Goal: Understand process/instructions: Learn about a topic

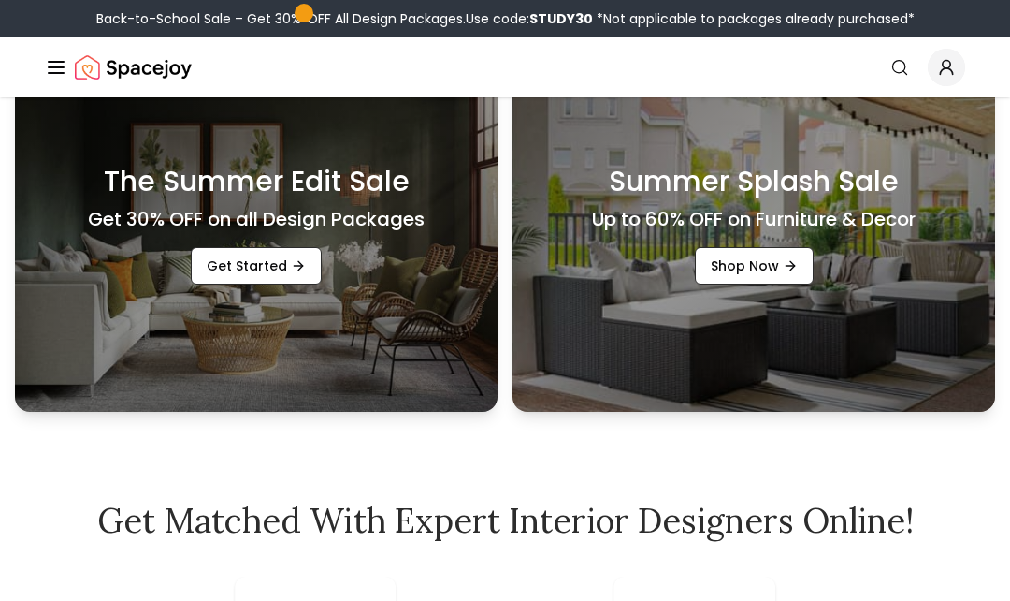
scroll to position [597, 0]
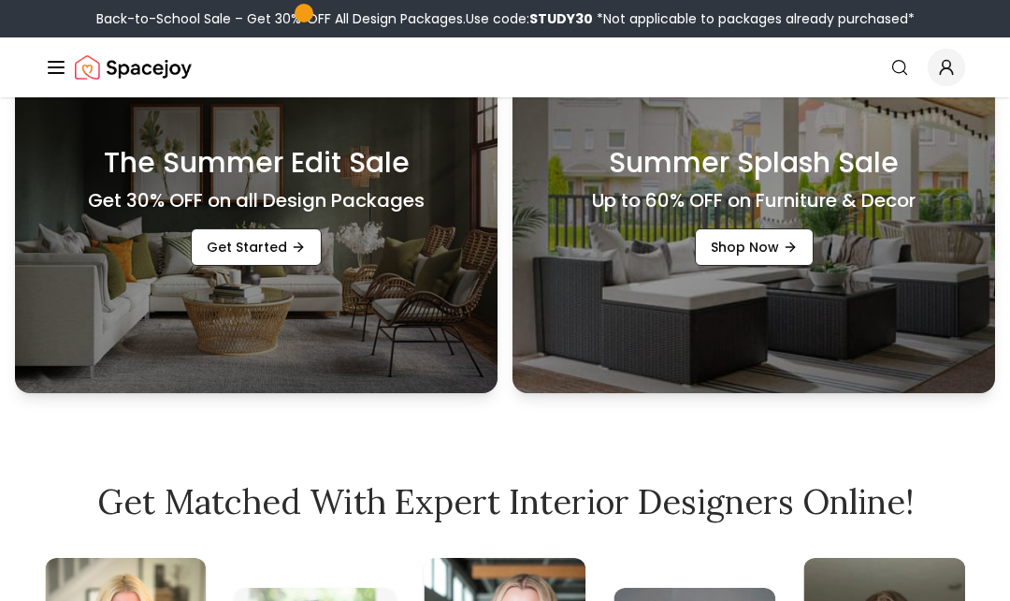
click at [298, 254] on icon "Promotional Banners" at bounding box center [298, 247] width 15 height 15
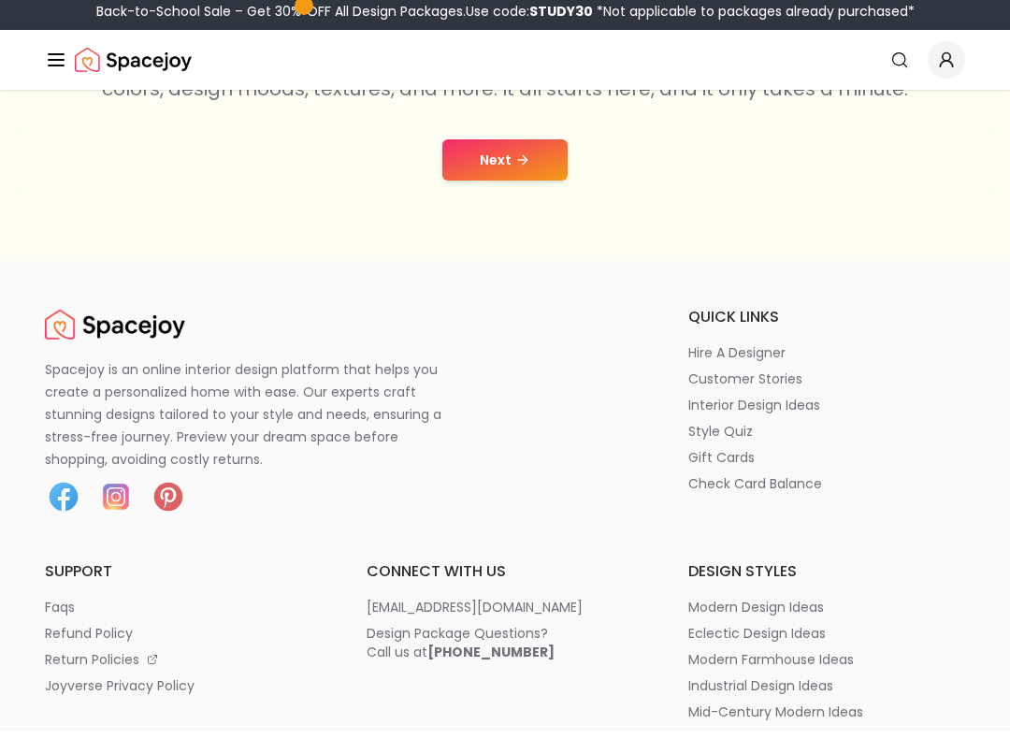
scroll to position [415, 0]
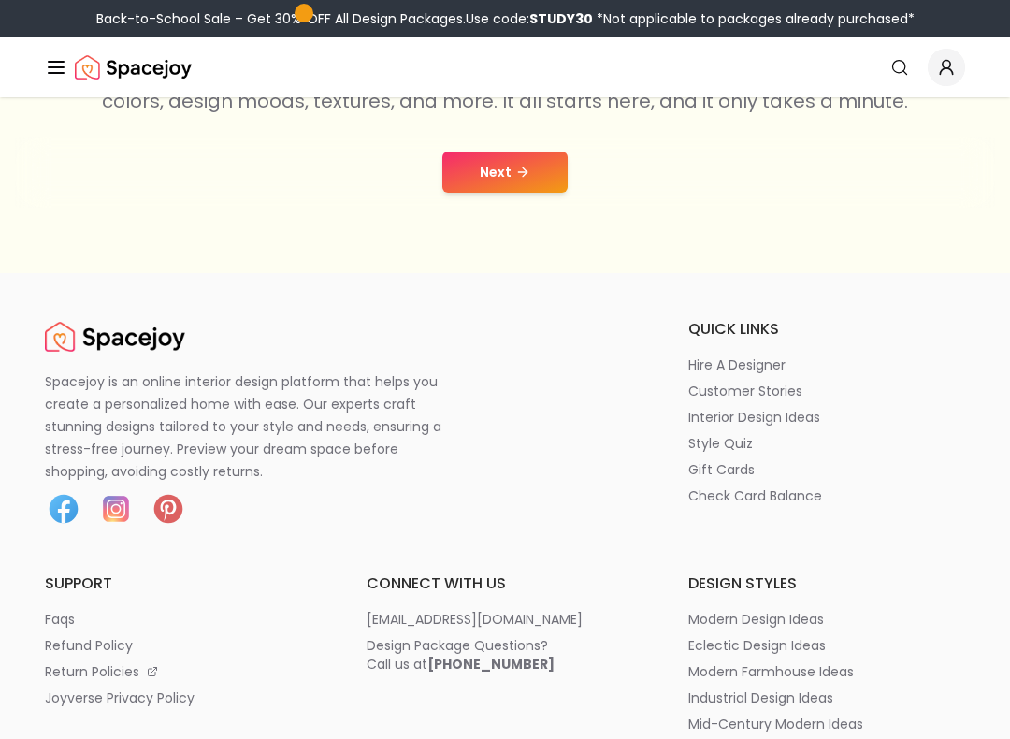
click at [508, 175] on button "Next" at bounding box center [505, 172] width 125 height 41
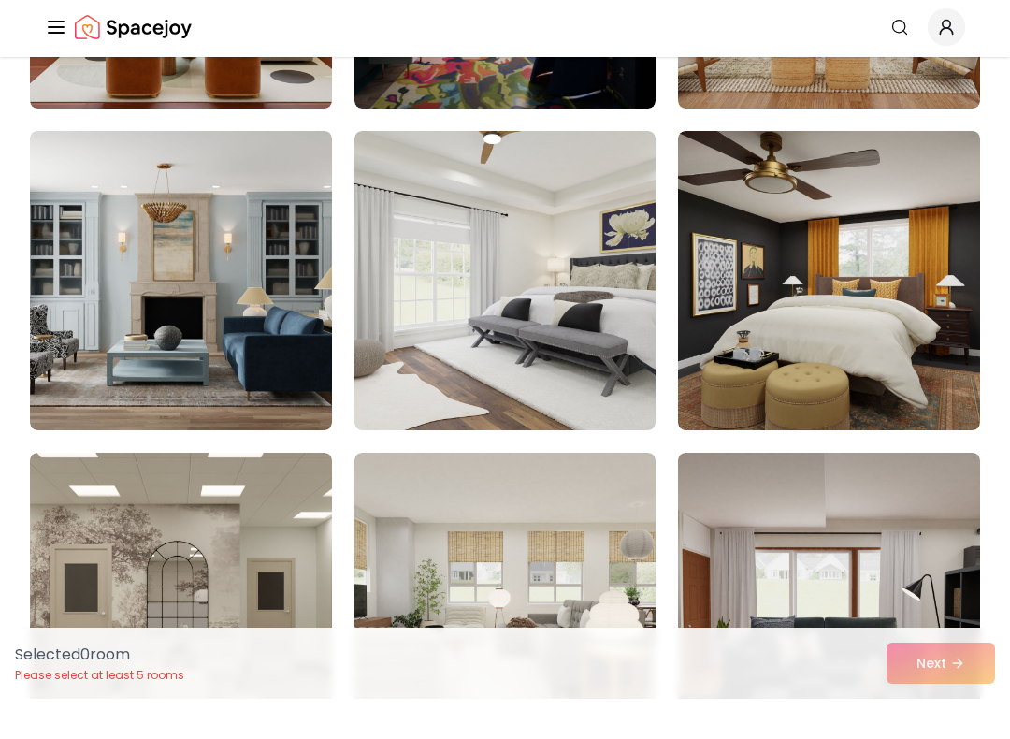
scroll to position [429, 0]
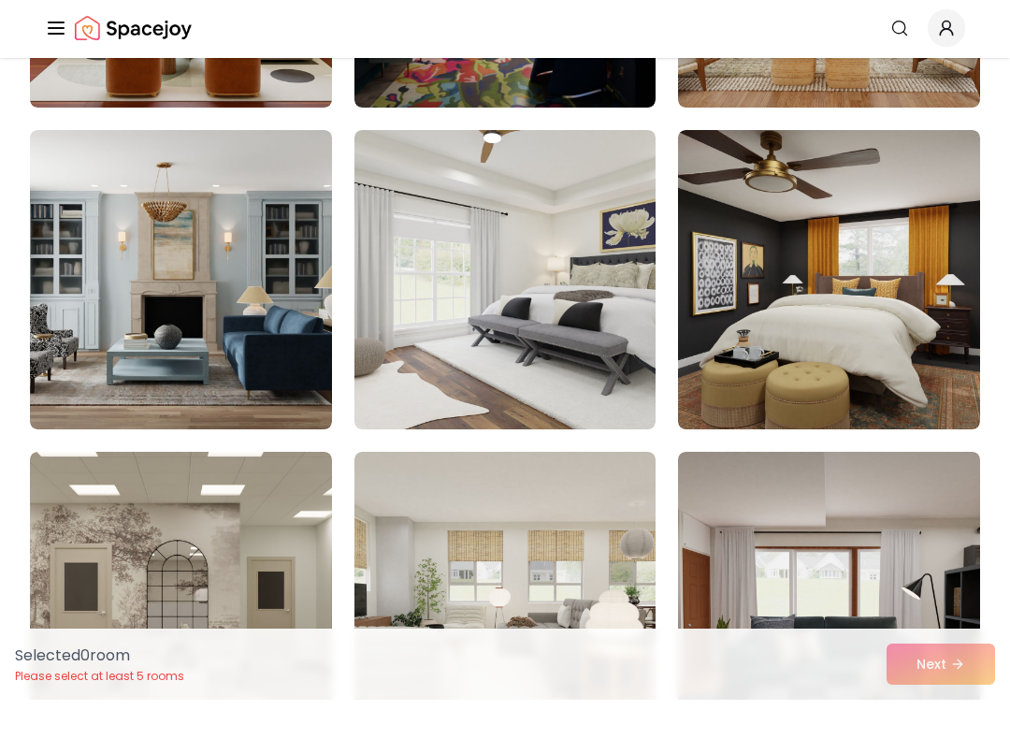
click at [581, 251] on img at bounding box center [506, 318] width 302 height 299
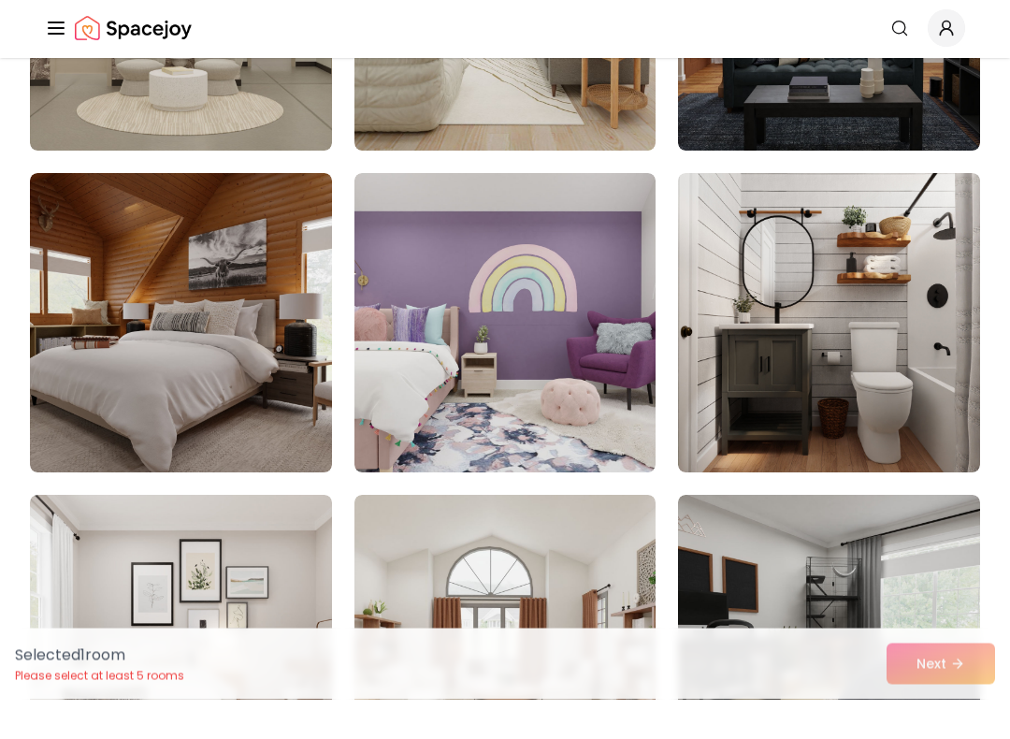
scroll to position [1030, 0]
click at [845, 271] on img at bounding box center [829, 361] width 302 height 299
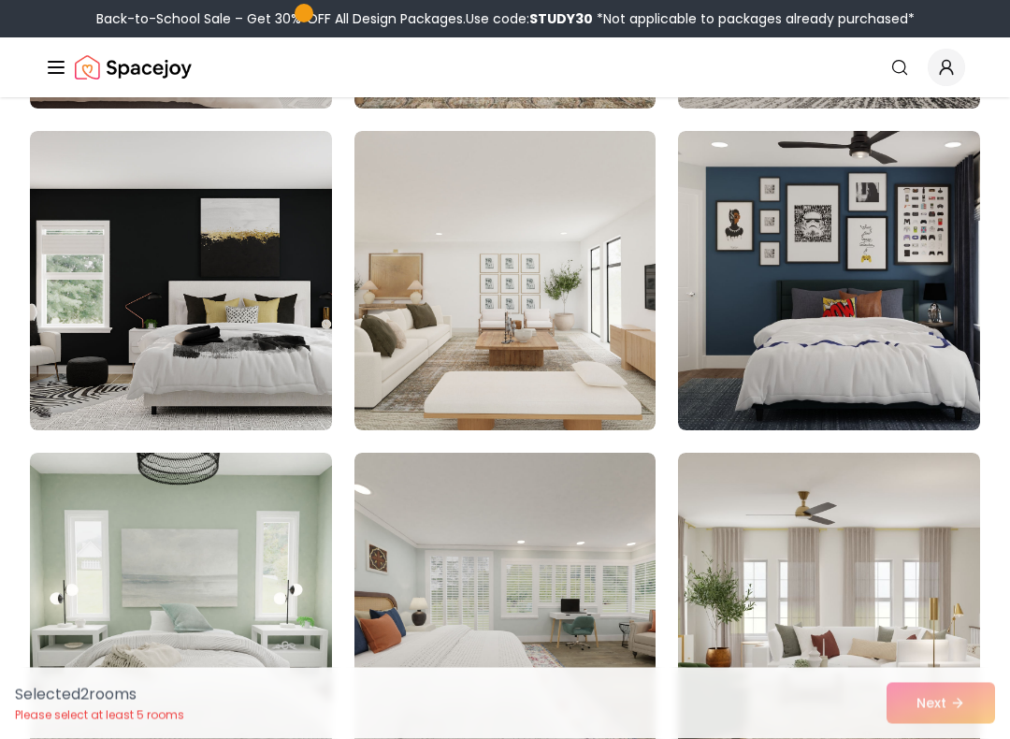
scroll to position [1716, 0]
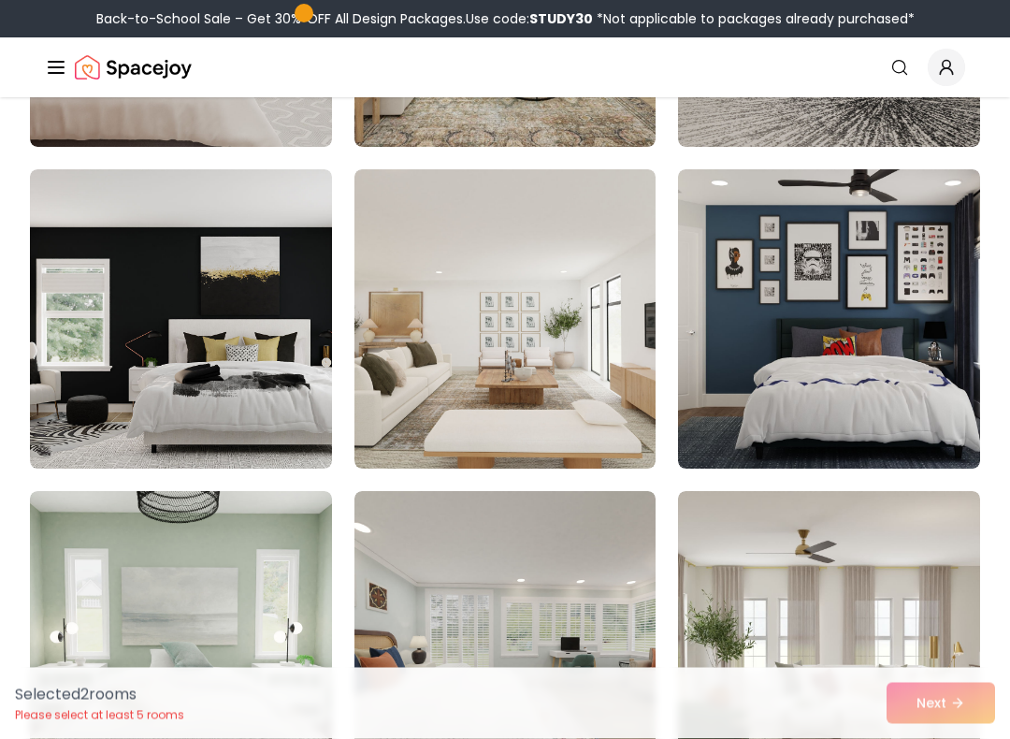
click at [285, 356] on img at bounding box center [181, 319] width 302 height 299
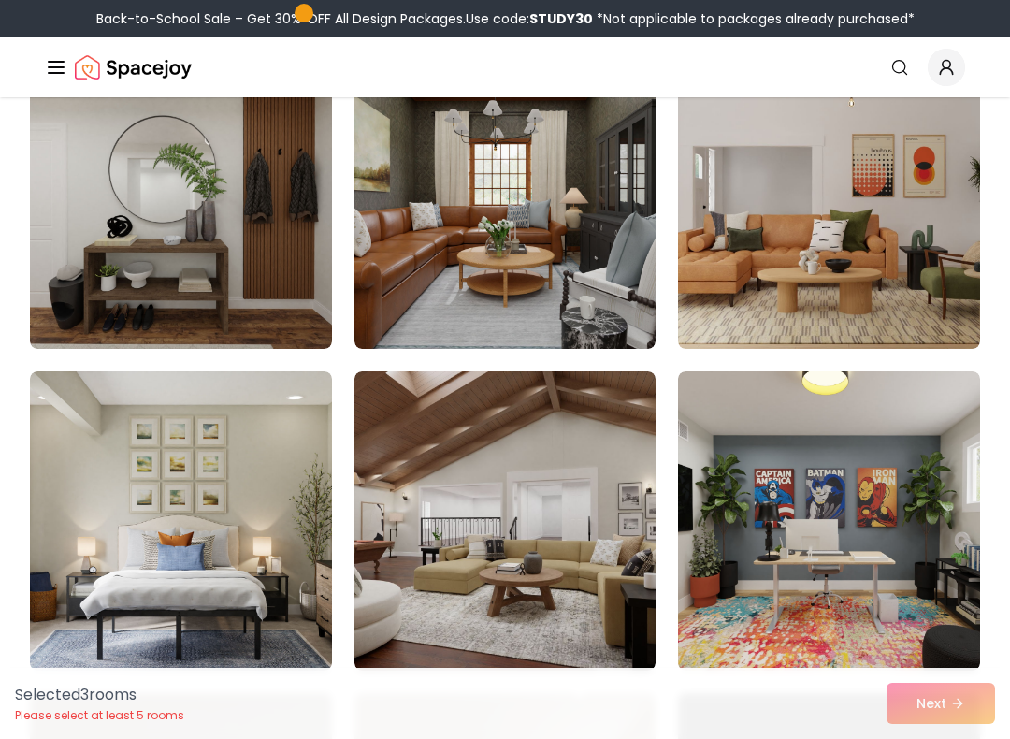
scroll to position [8595, 0]
click at [579, 231] on img at bounding box center [506, 200] width 302 height 299
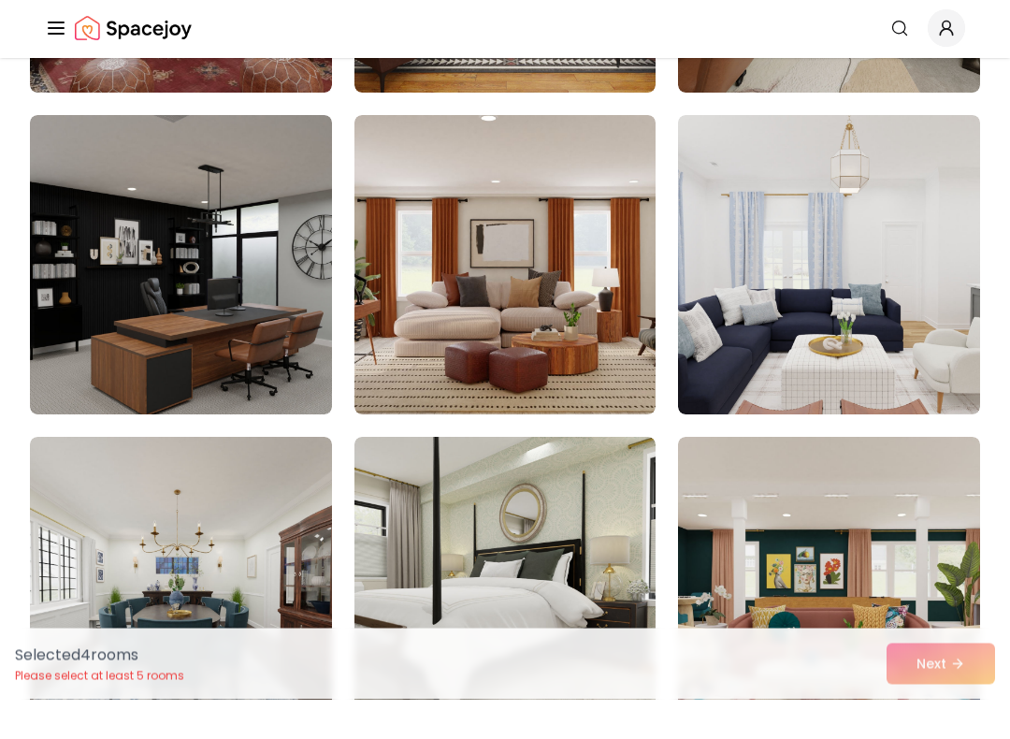
scroll to position [10100, 0]
click at [224, 351] on img at bounding box center [181, 303] width 302 height 299
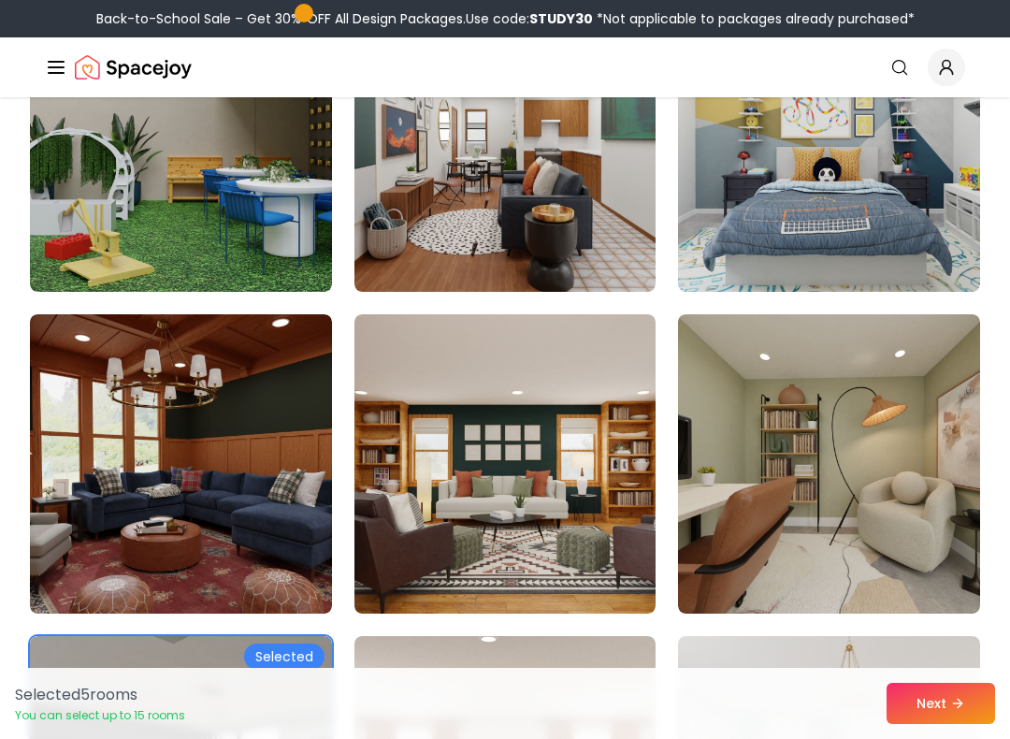
scroll to position [9615, 0]
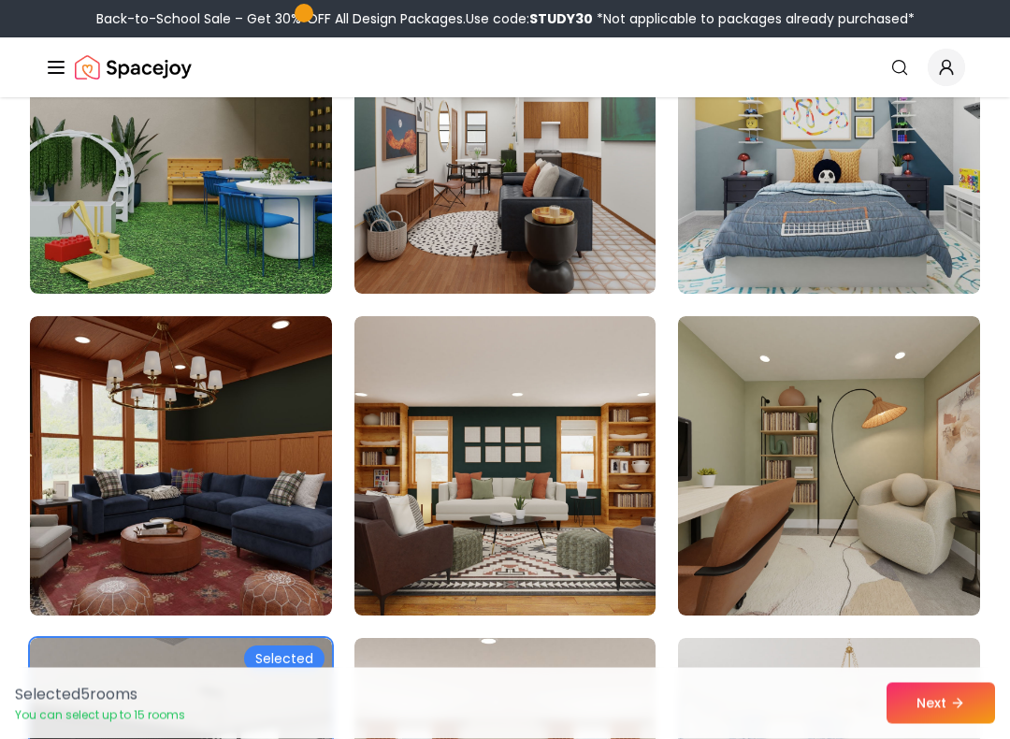
click at [866, 381] on img at bounding box center [829, 466] width 302 height 299
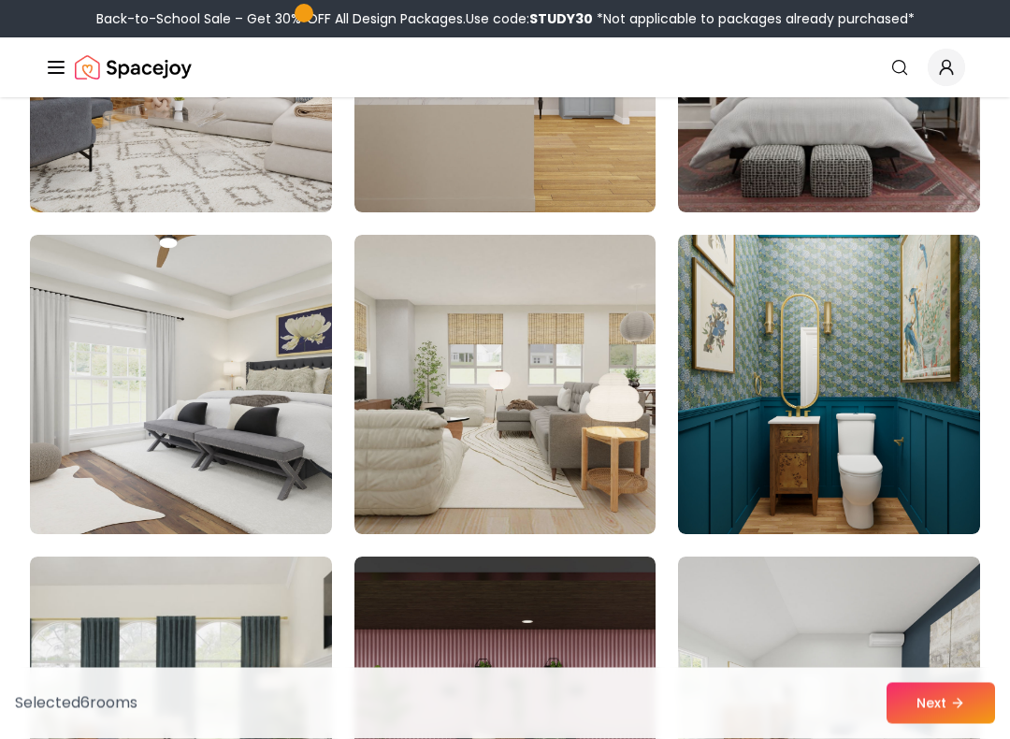
scroll to position [5190, 0]
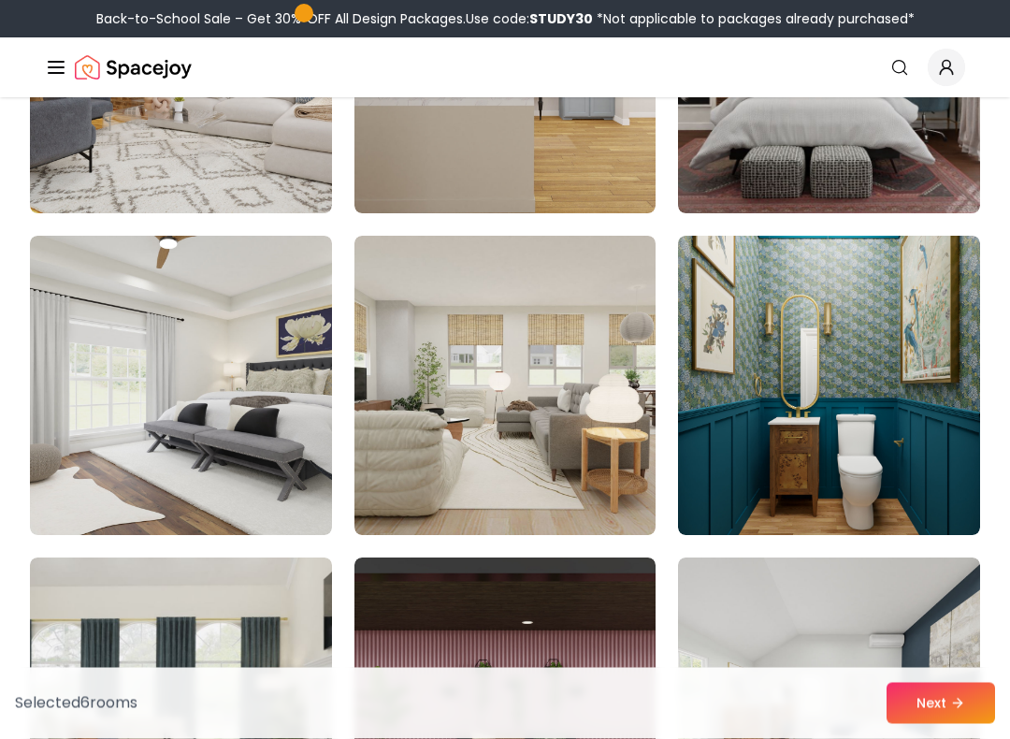
click at [274, 289] on img at bounding box center [181, 386] width 302 height 299
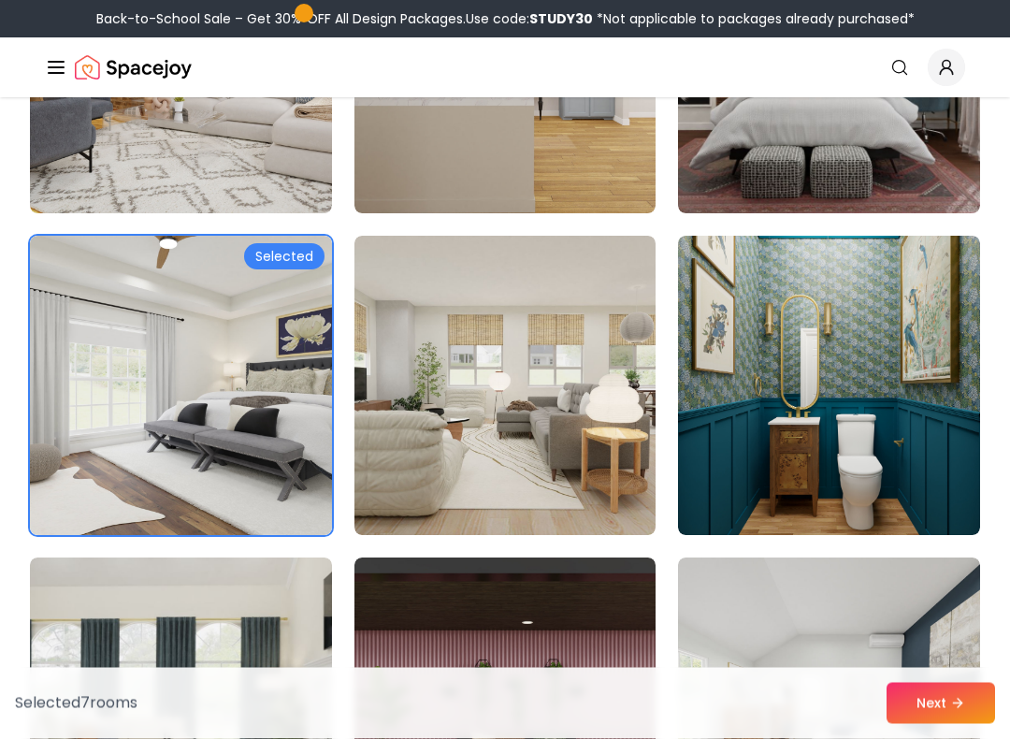
click at [816, 309] on img at bounding box center [829, 386] width 302 height 299
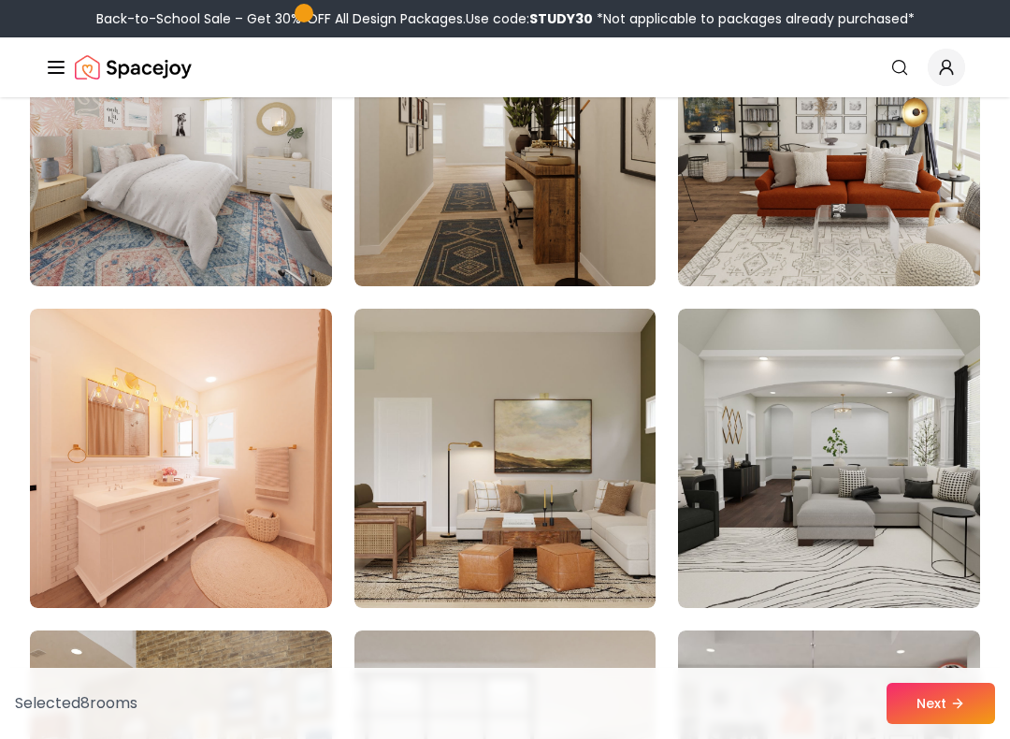
scroll to position [4472, 0]
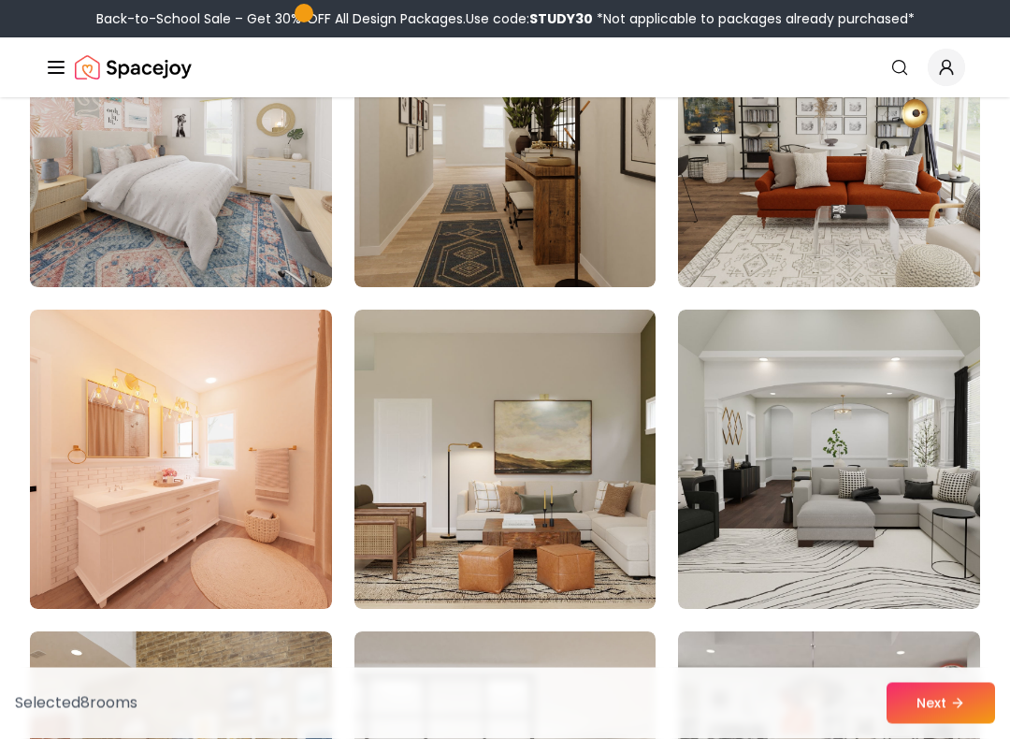
click at [816, 379] on img at bounding box center [829, 460] width 302 height 299
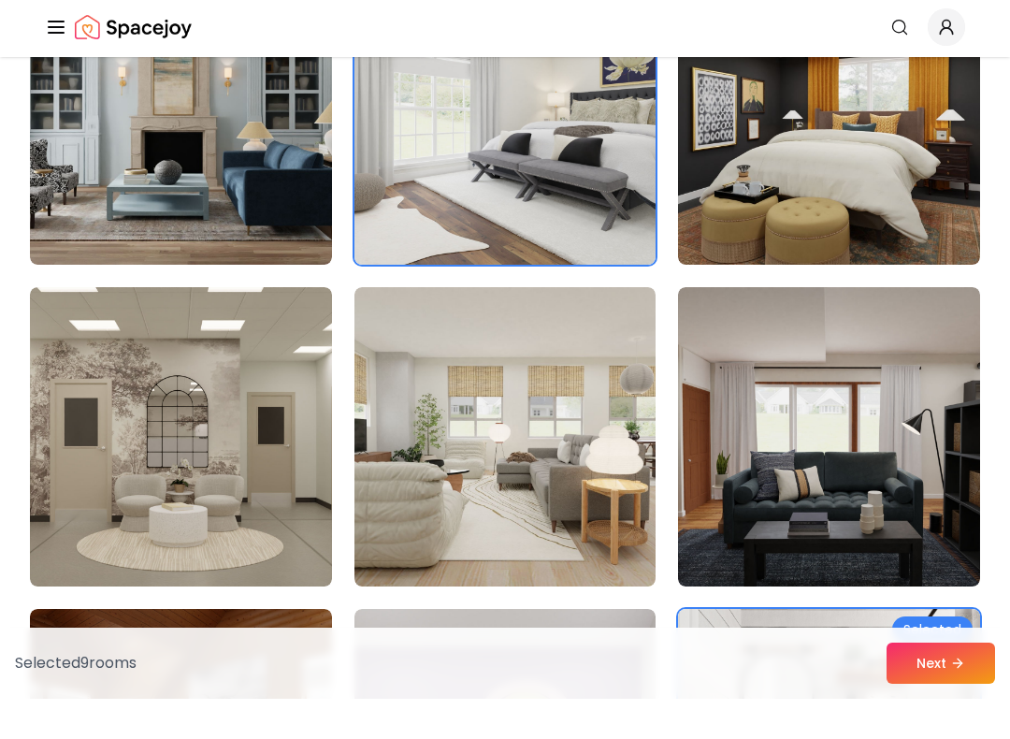
scroll to position [594, 0]
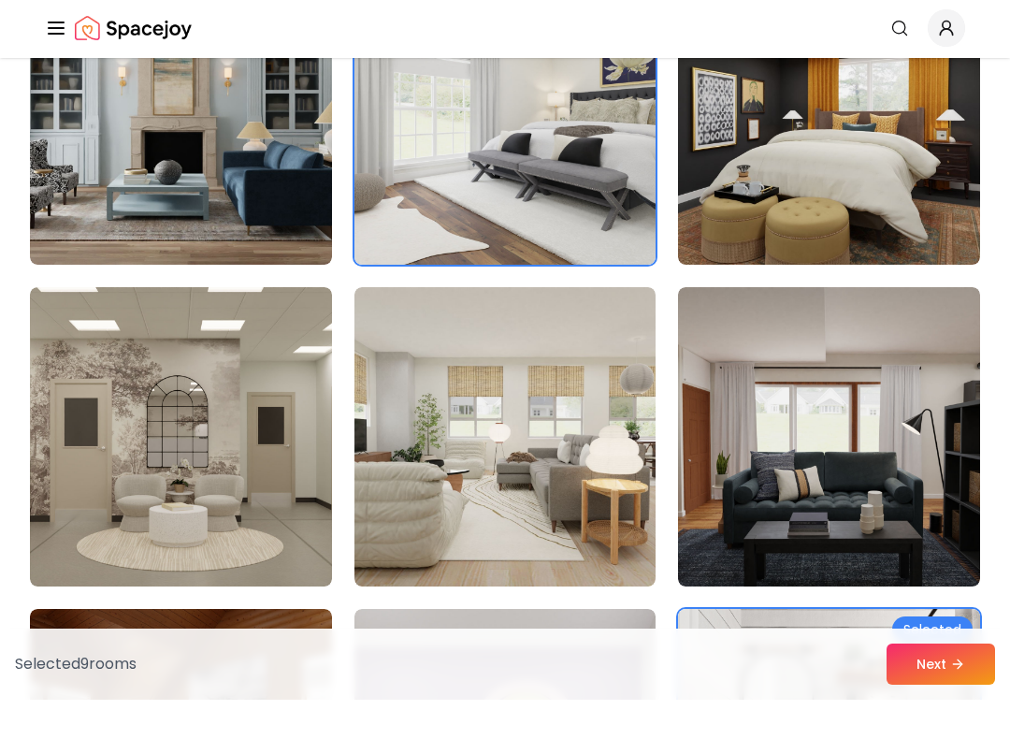
click at [968, 683] on button "Next" at bounding box center [941, 703] width 109 height 41
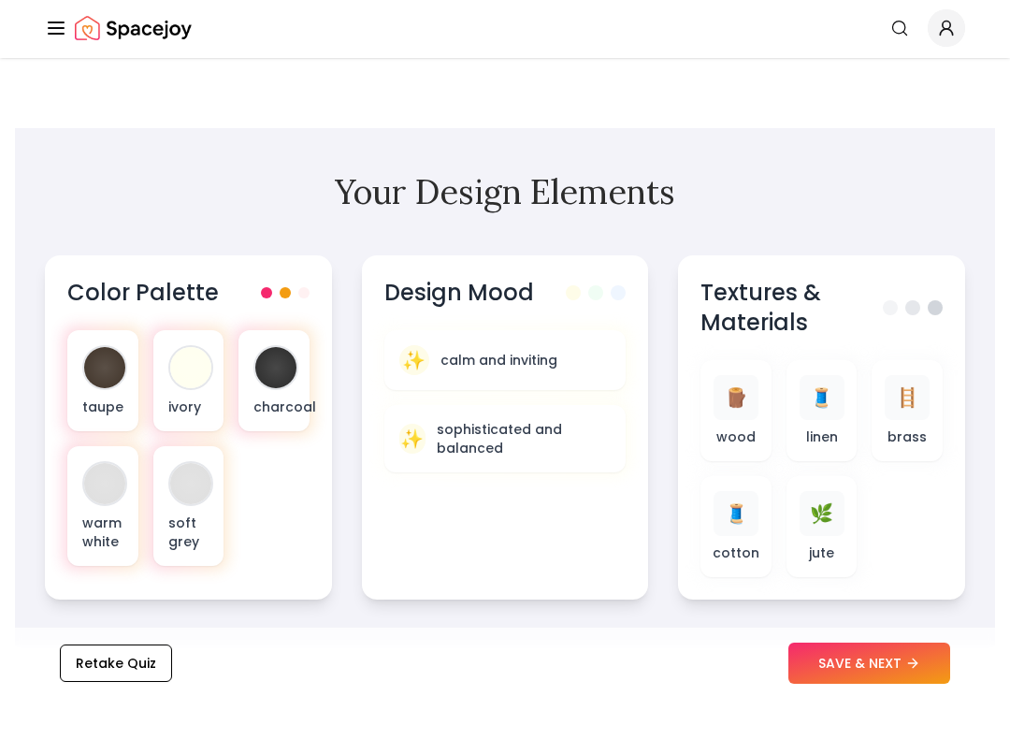
scroll to position [551, 0]
click at [148, 685] on button "Retake Quiz" at bounding box center [116, 703] width 112 height 37
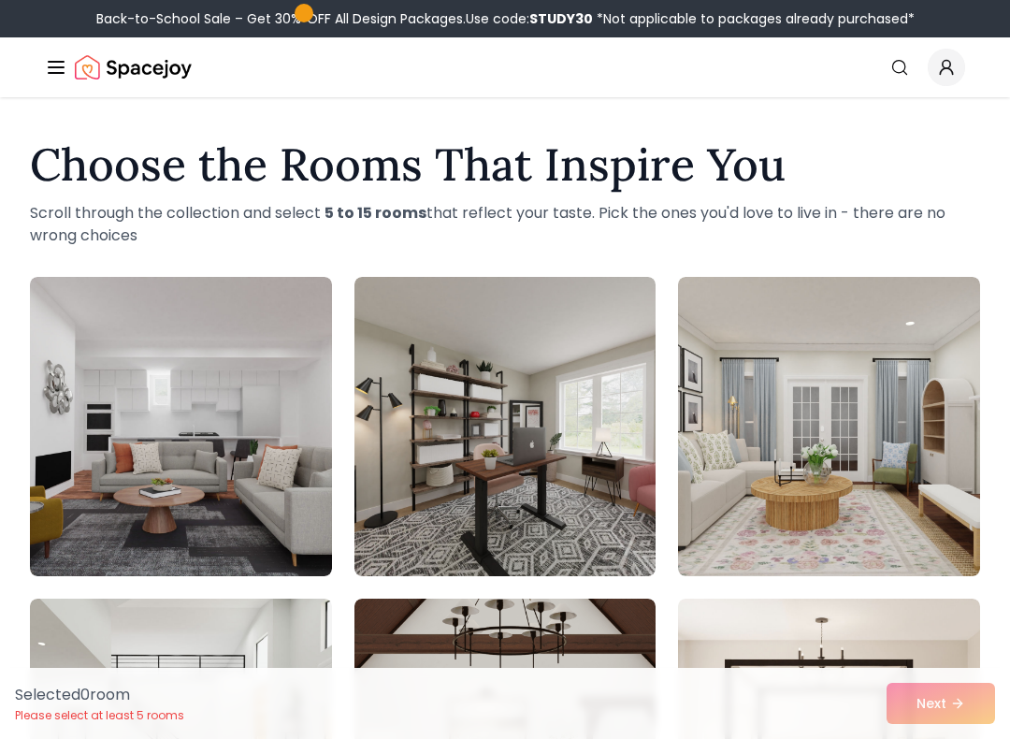
click at [541, 379] on img at bounding box center [506, 426] width 302 height 299
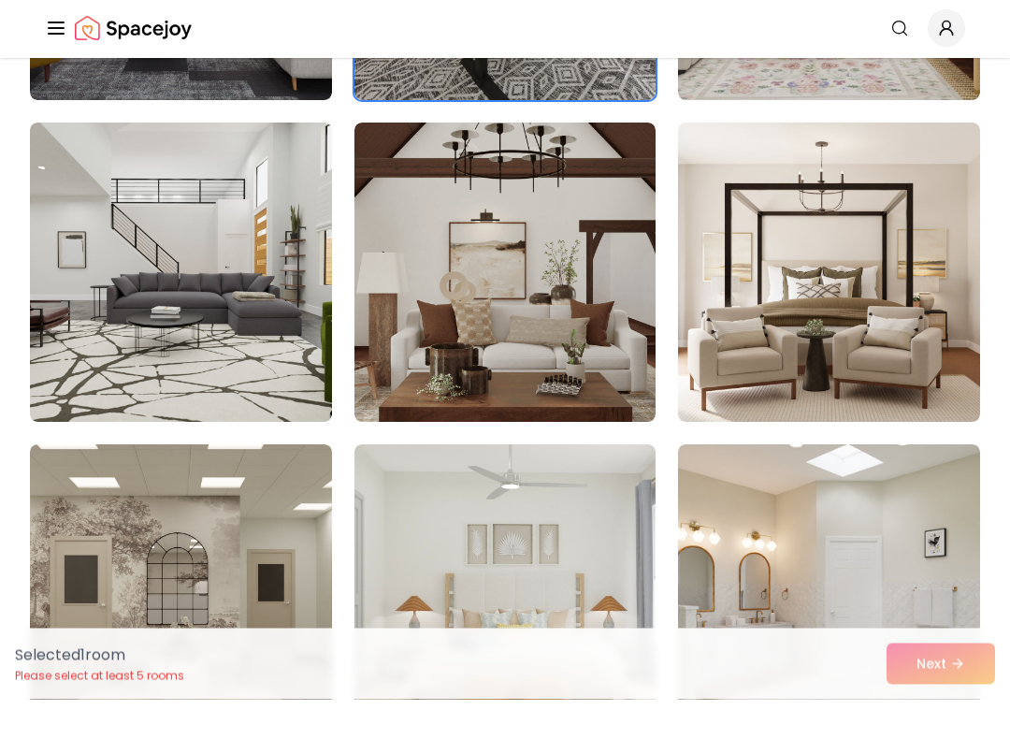
scroll to position [437, 0]
click at [214, 377] on img at bounding box center [181, 311] width 302 height 299
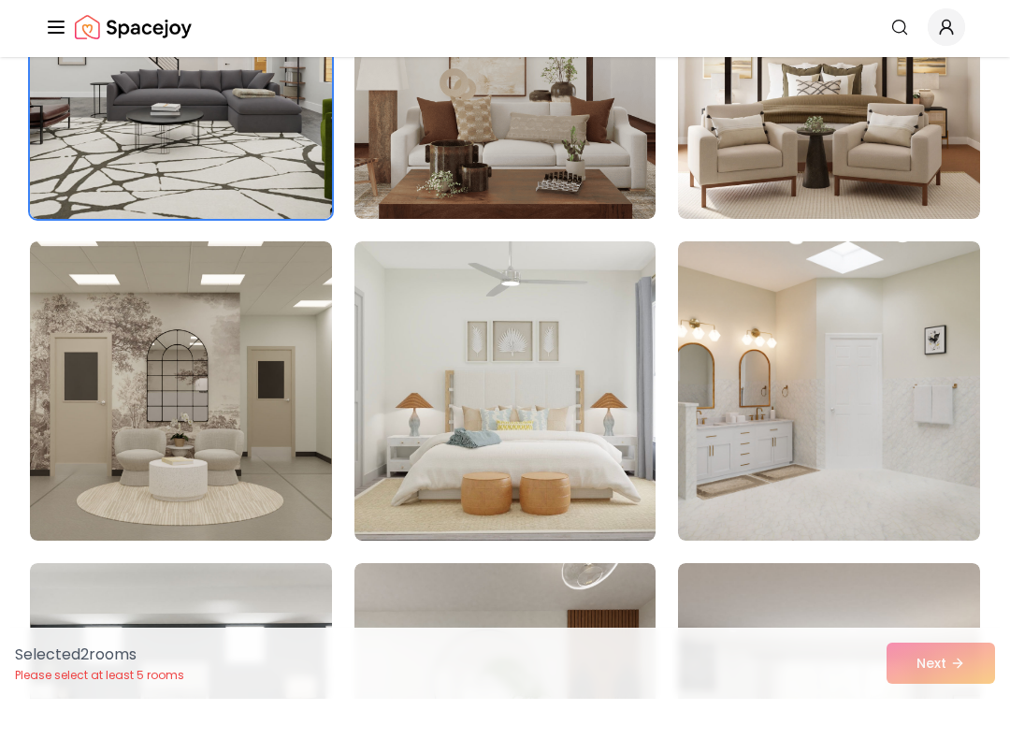
scroll to position [640, 0]
click at [840, 117] on img at bounding box center [829, 108] width 302 height 299
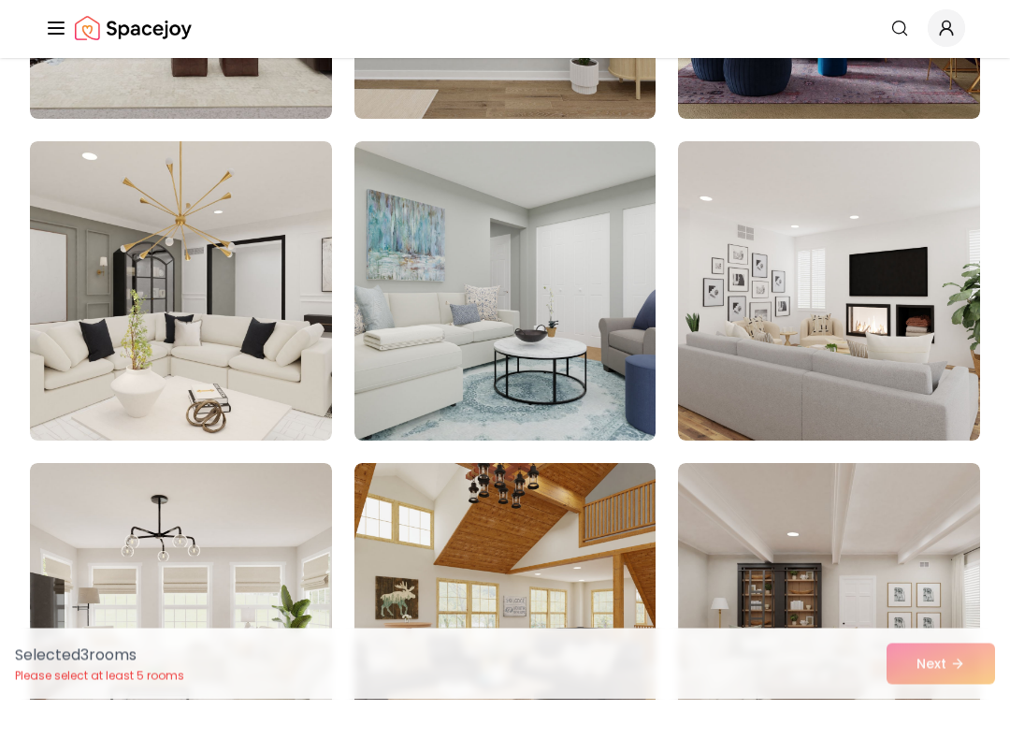
scroll to position [3315, 0]
click at [250, 378] on img at bounding box center [181, 330] width 302 height 299
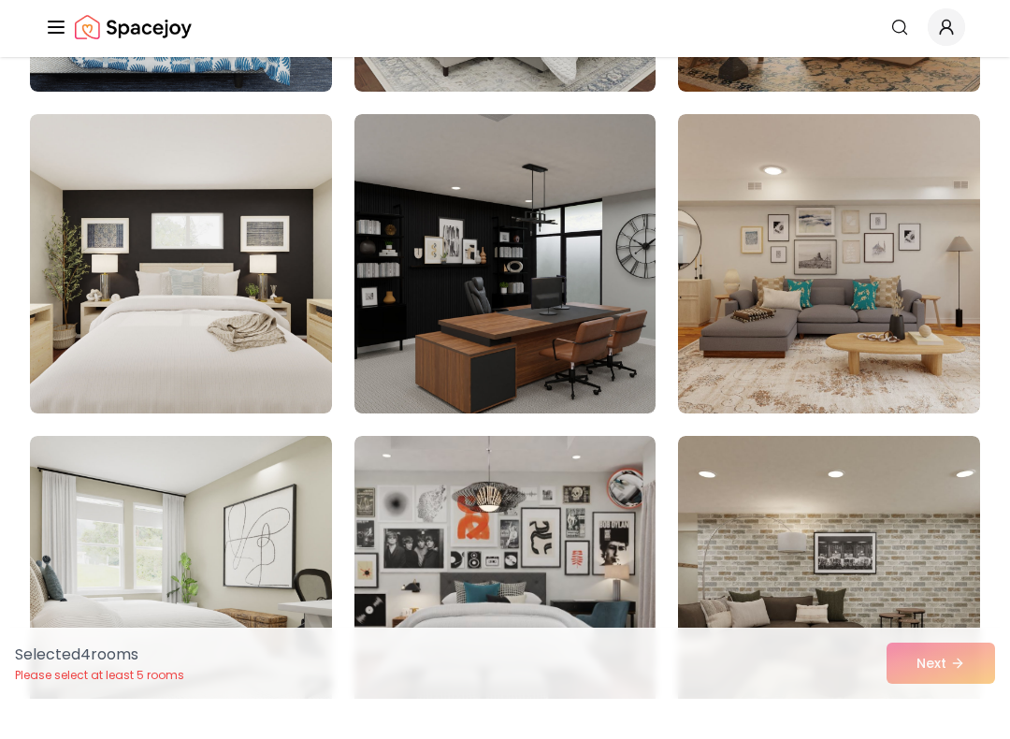
scroll to position [7526, 0]
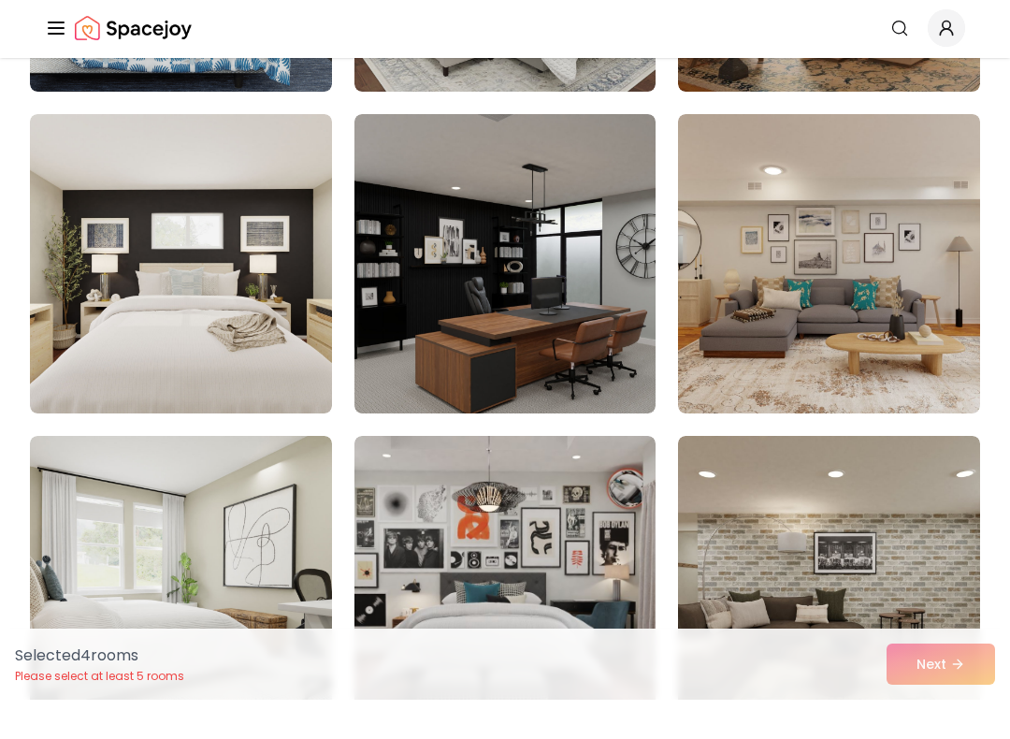
click at [550, 298] on img at bounding box center [506, 302] width 302 height 299
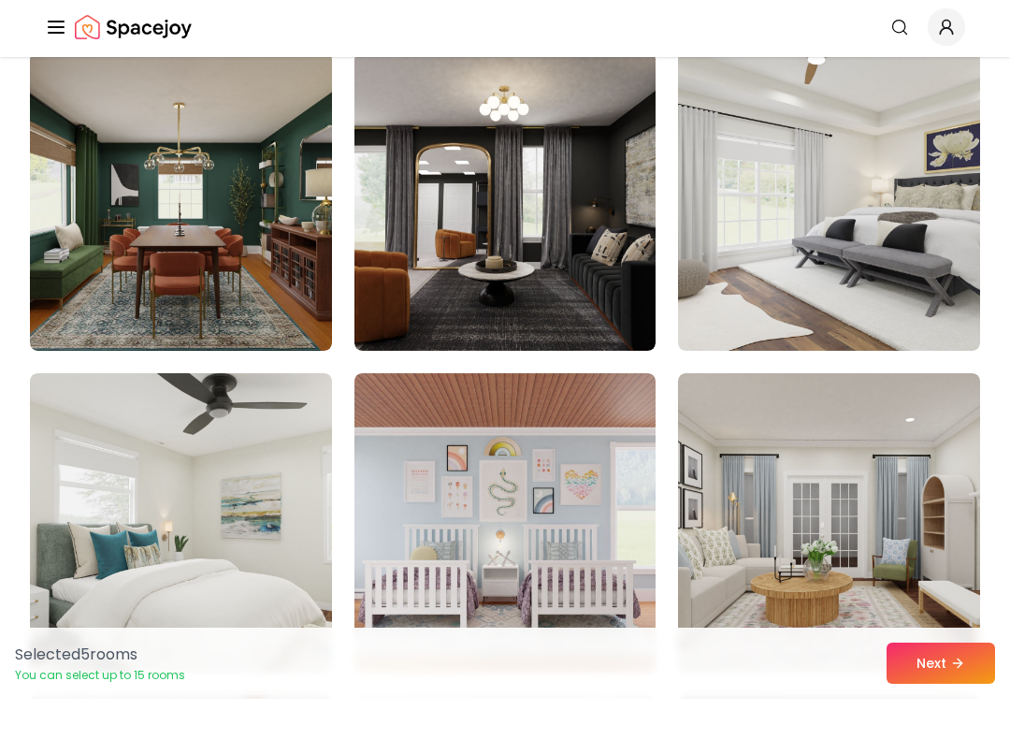
scroll to position [8233, 0]
click at [837, 237] on img at bounding box center [829, 240] width 302 height 299
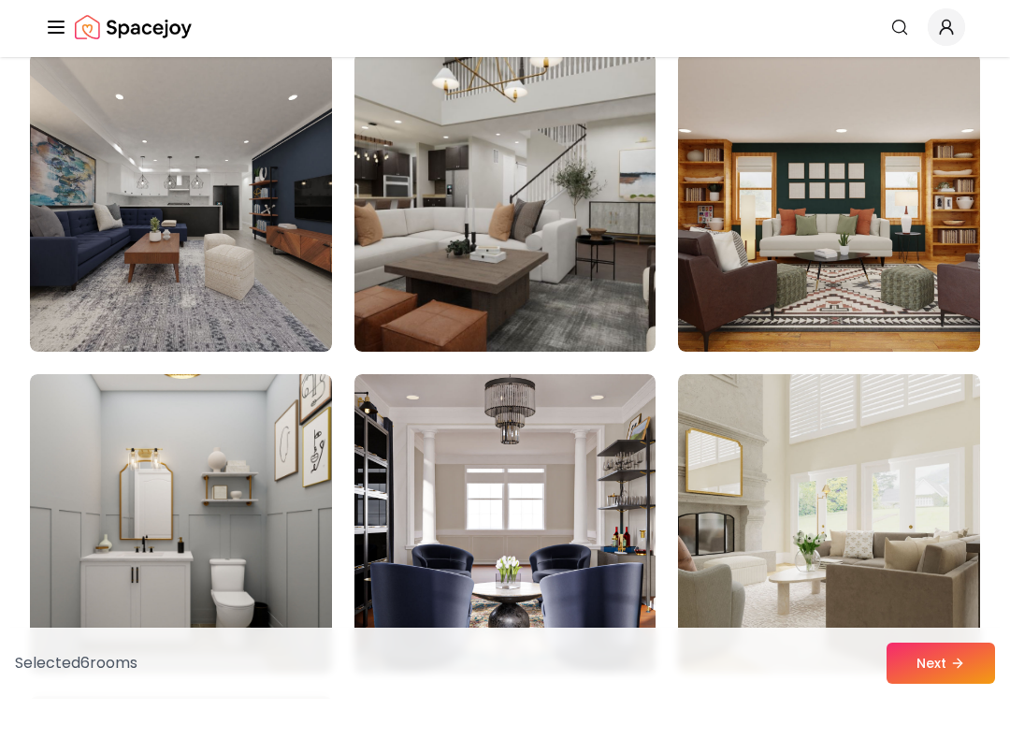
scroll to position [10173, 0]
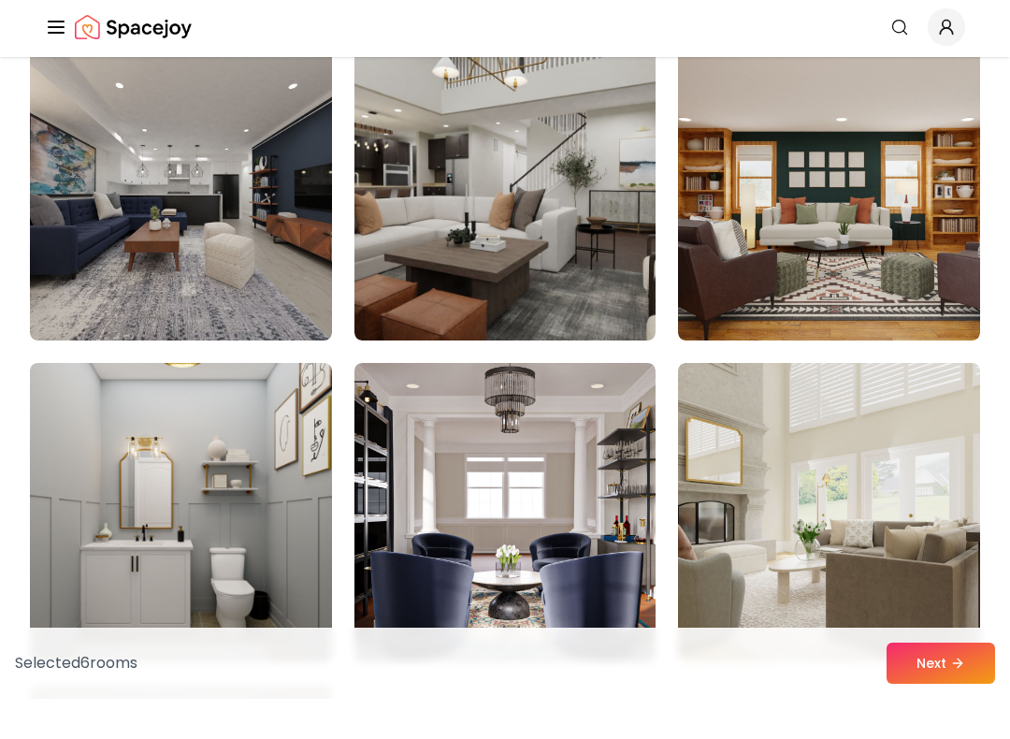
click at [578, 175] on img at bounding box center [506, 230] width 302 height 299
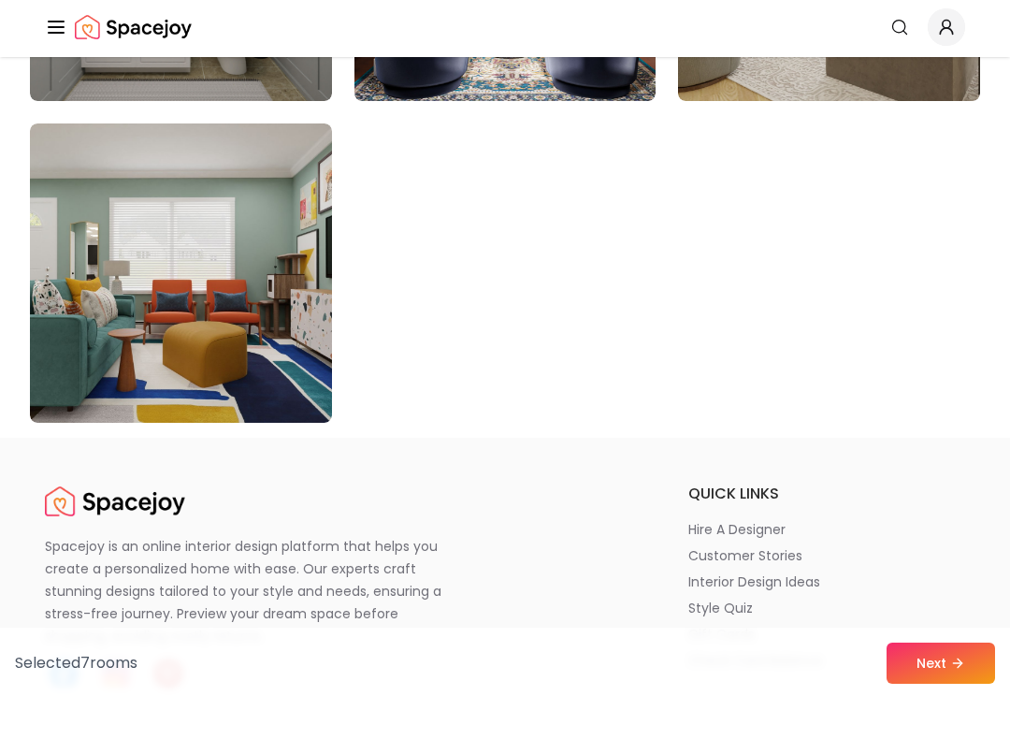
click at [956, 683] on button "Next" at bounding box center [941, 703] width 109 height 41
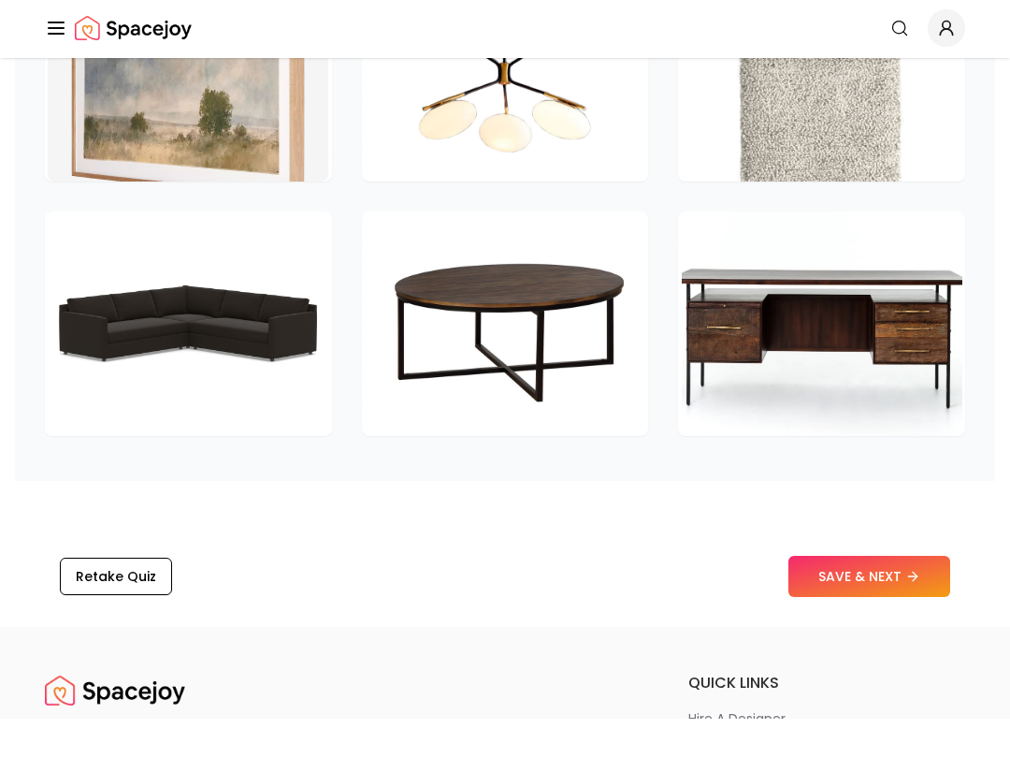
scroll to position [2971, 0]
click at [46, 56] on icon "Global" at bounding box center [56, 67] width 22 height 22
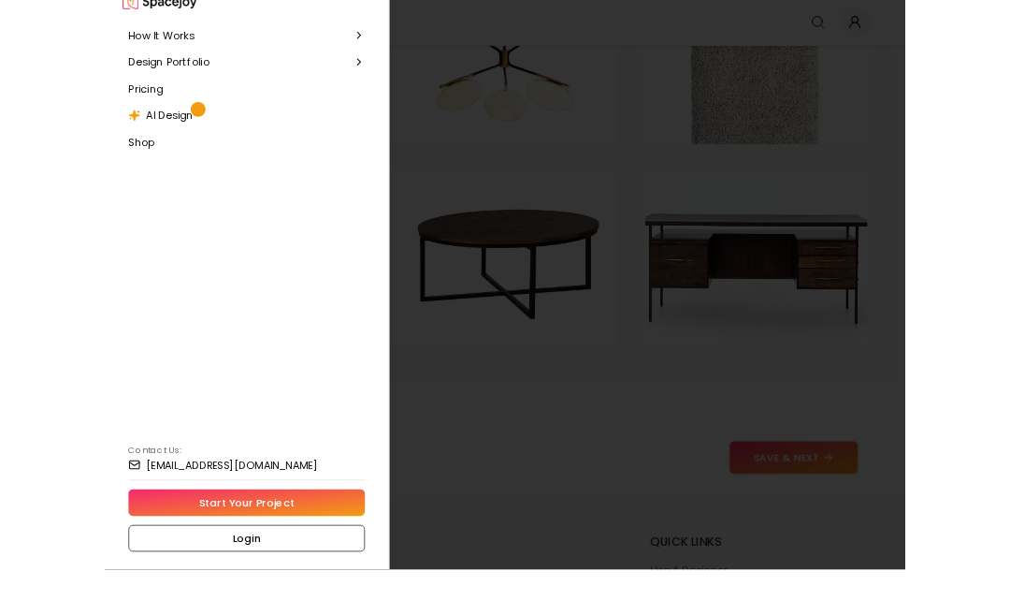
scroll to position [3110, 0]
